Goal: Task Accomplishment & Management: Manage account settings

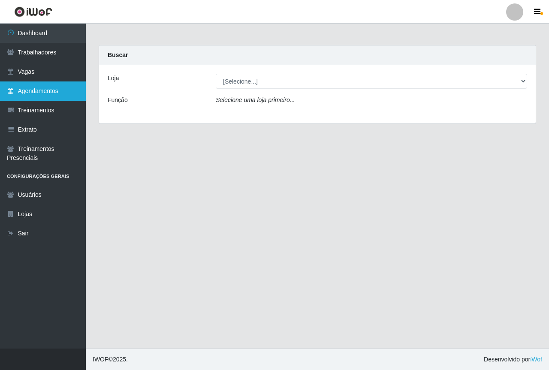
click at [53, 92] on link "Agendamentos" at bounding box center [43, 90] width 86 height 19
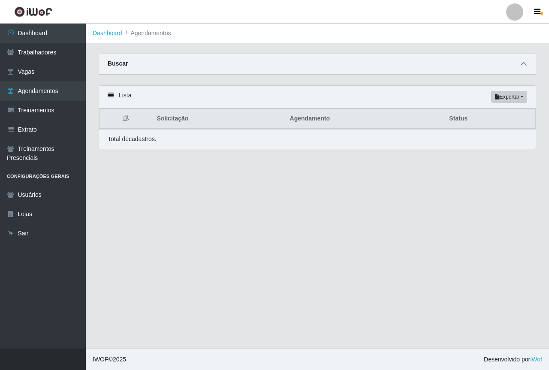
click at [522, 67] on icon at bounding box center [524, 64] width 6 height 6
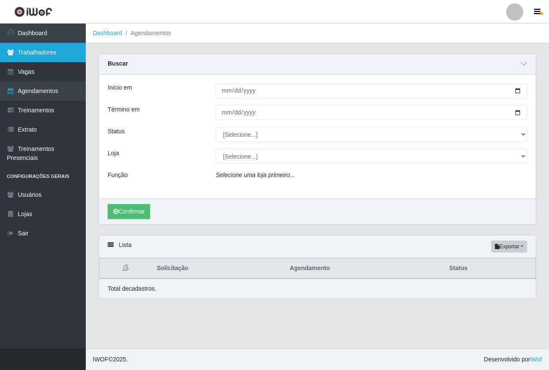
click at [39, 57] on link "Trabalhadores" at bounding box center [43, 52] width 86 height 19
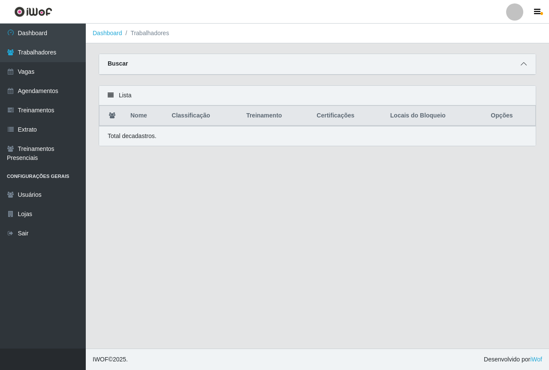
click at [527, 64] on span at bounding box center [524, 64] width 10 height 10
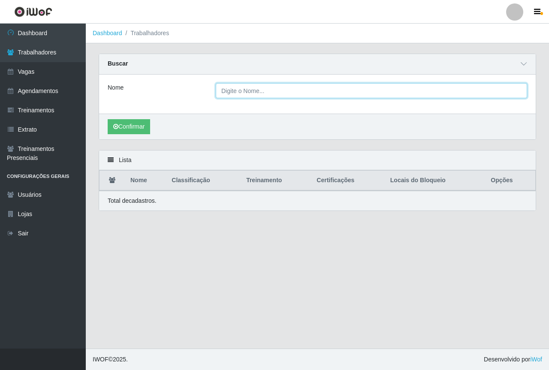
click at [255, 94] on input "Nome" at bounding box center [371, 90] width 311 height 15
type input "[PERSON_NAME]"
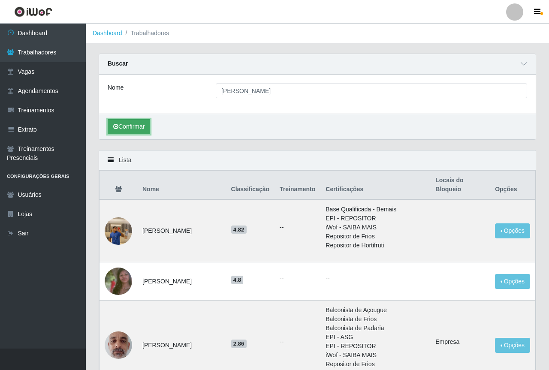
click at [136, 128] on button "Confirmar" at bounding box center [129, 126] width 42 height 15
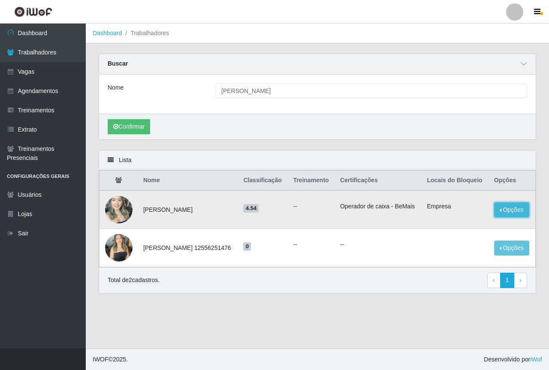
click at [520, 217] on button "Opções" at bounding box center [511, 209] width 35 height 15
click at [380, 334] on main "Dashboard Trabalhadores Carregando... Buscar Nome [PERSON_NAME] Confirmar Lista…" at bounding box center [317, 186] width 463 height 325
drag, startPoint x: 380, startPoint y: 333, endPoint x: 270, endPoint y: 333, distance: 109.8
click at [269, 333] on main "Dashboard Trabalhadores Carregando... Buscar Nome [PERSON_NAME] Confirmar Lista…" at bounding box center [317, 186] width 463 height 325
